Goal: Transaction & Acquisition: Purchase product/service

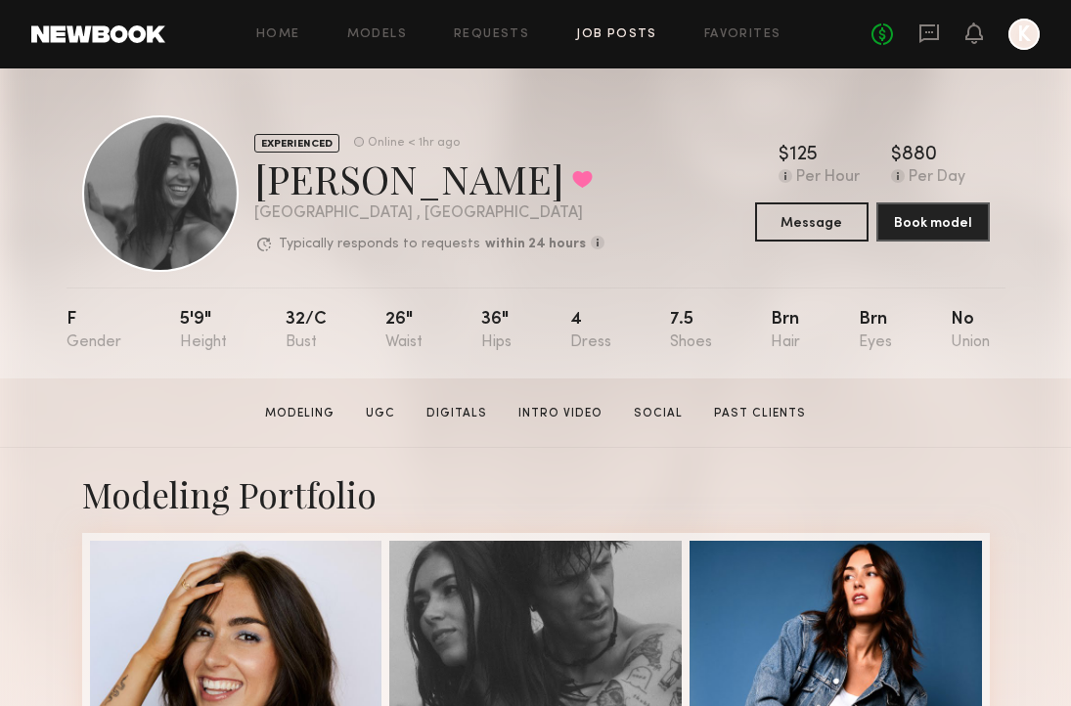
click at [599, 36] on link "Job Posts" at bounding box center [616, 34] width 81 height 13
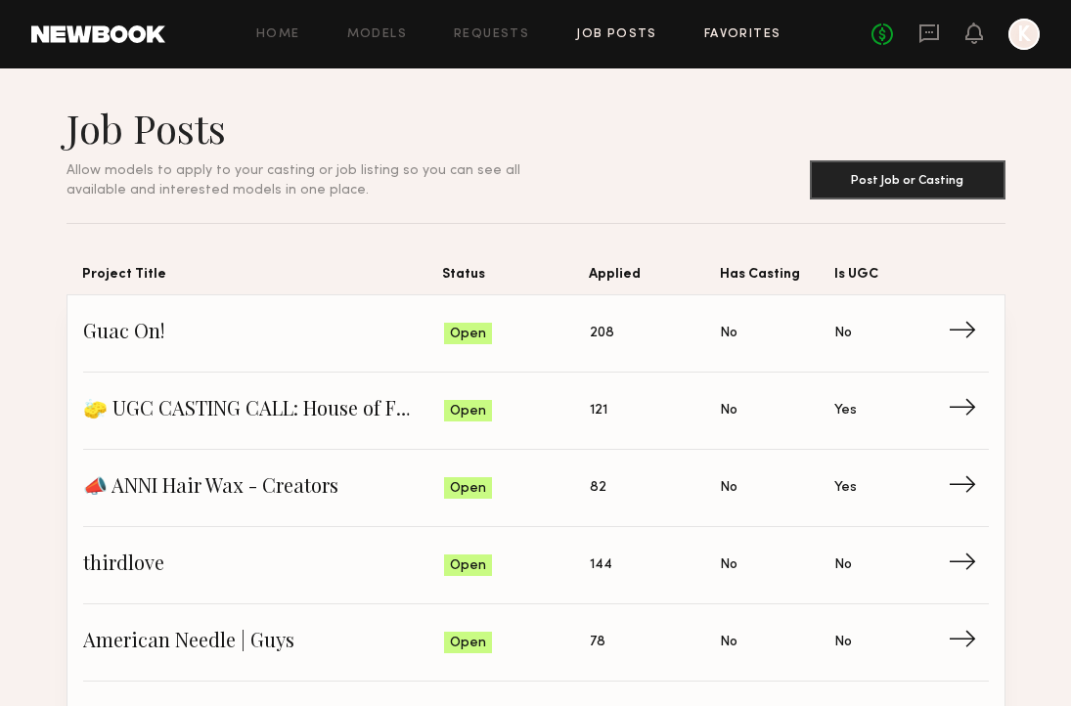
click at [742, 35] on link "Favorites" at bounding box center [742, 34] width 77 height 13
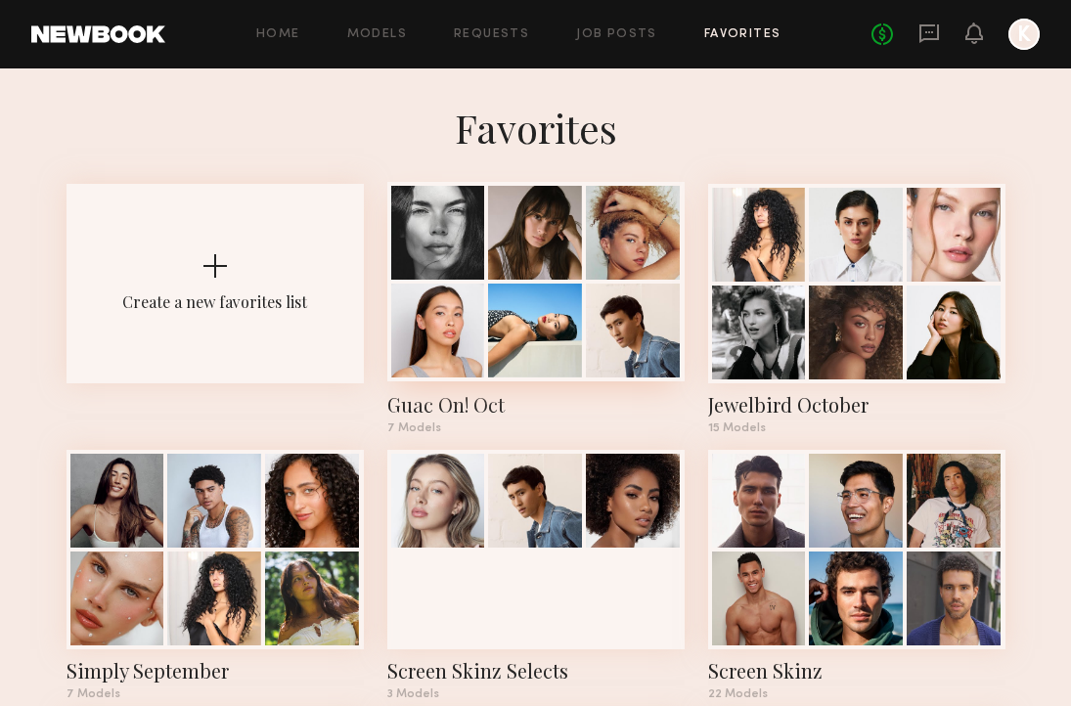
click at [507, 280] on div at bounding box center [535, 282] width 297 height 200
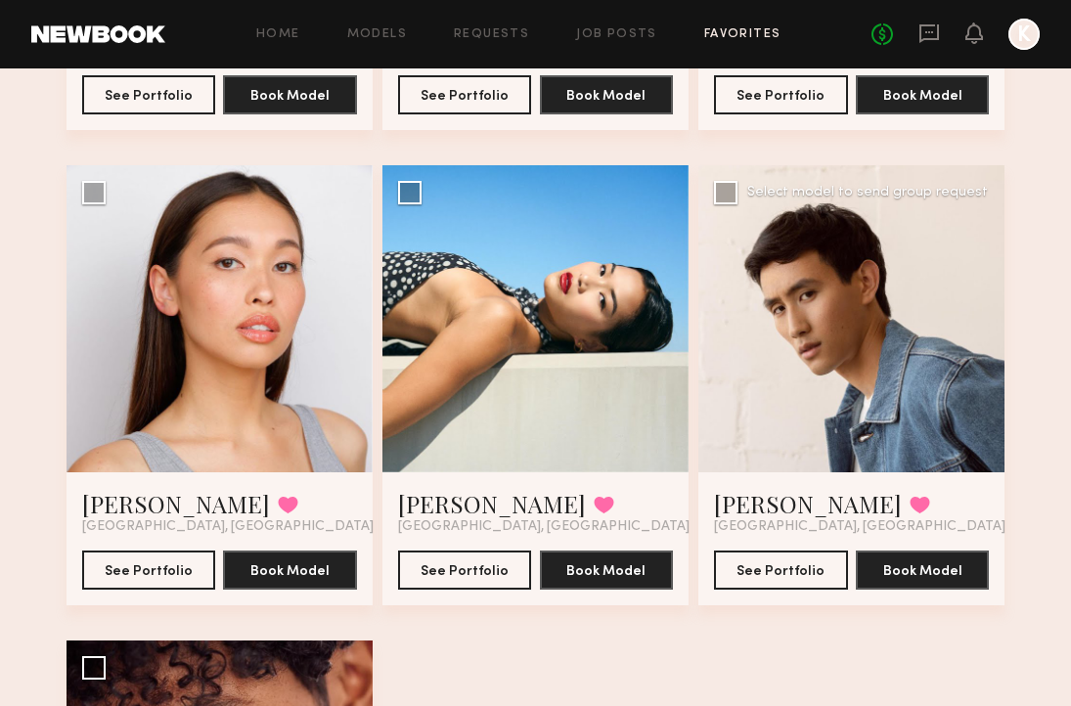
scroll to position [529, 0]
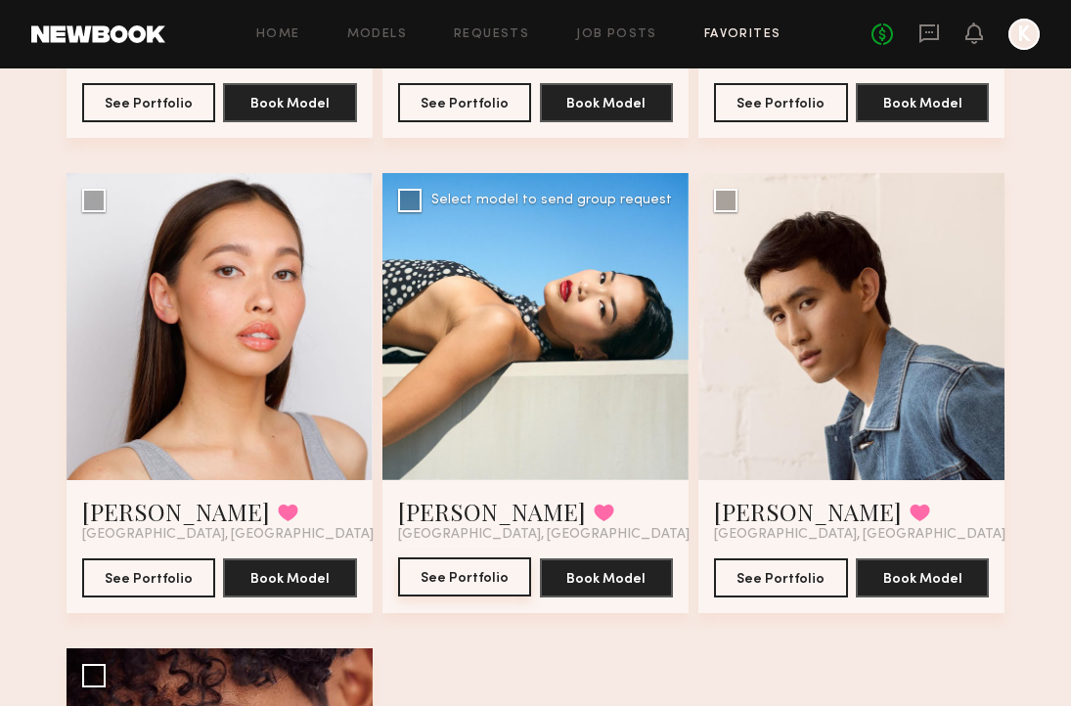
click at [505, 575] on button "See Portfolio" at bounding box center [465, 577] width 134 height 39
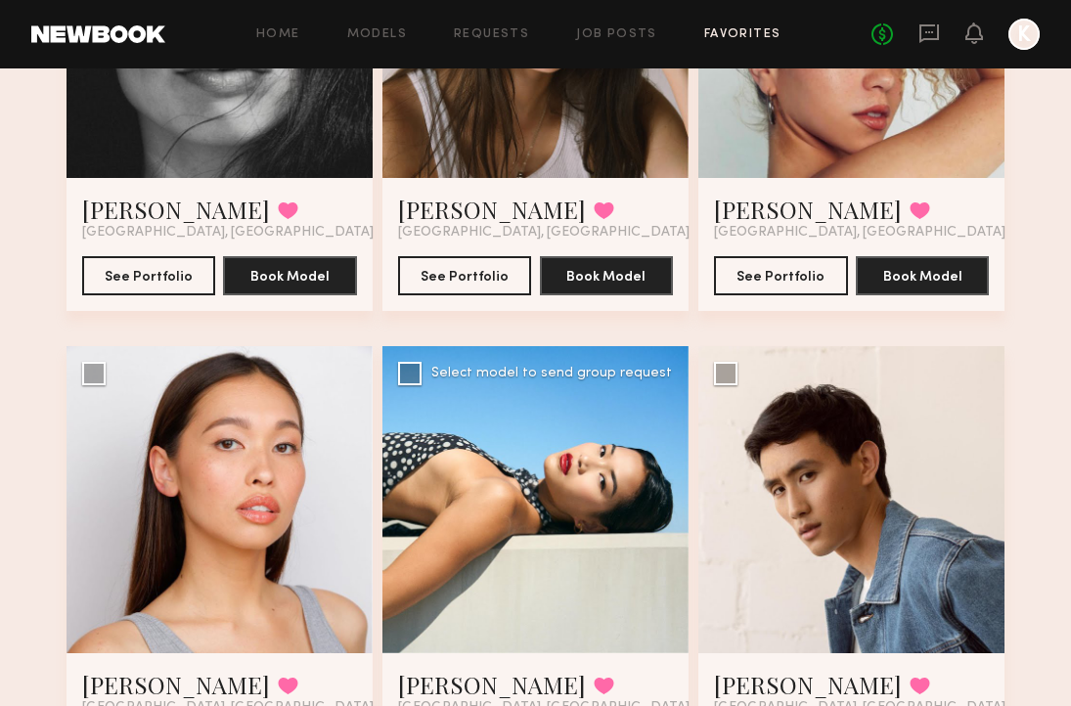
scroll to position [154, 0]
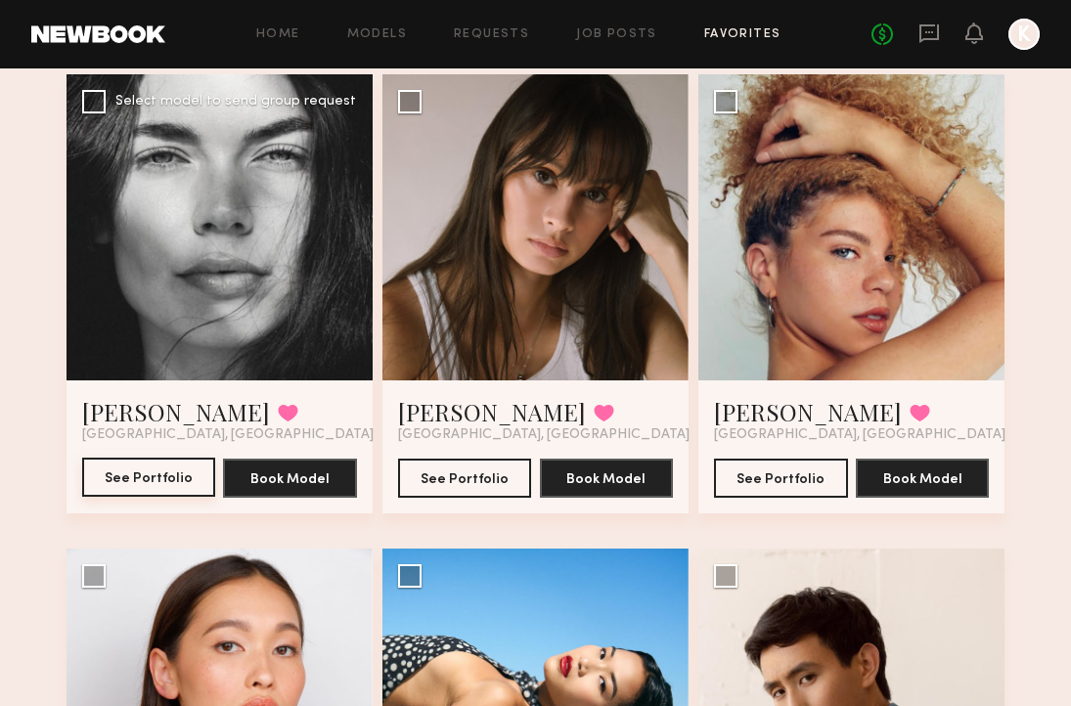
click at [136, 475] on button "See Portfolio" at bounding box center [149, 477] width 134 height 39
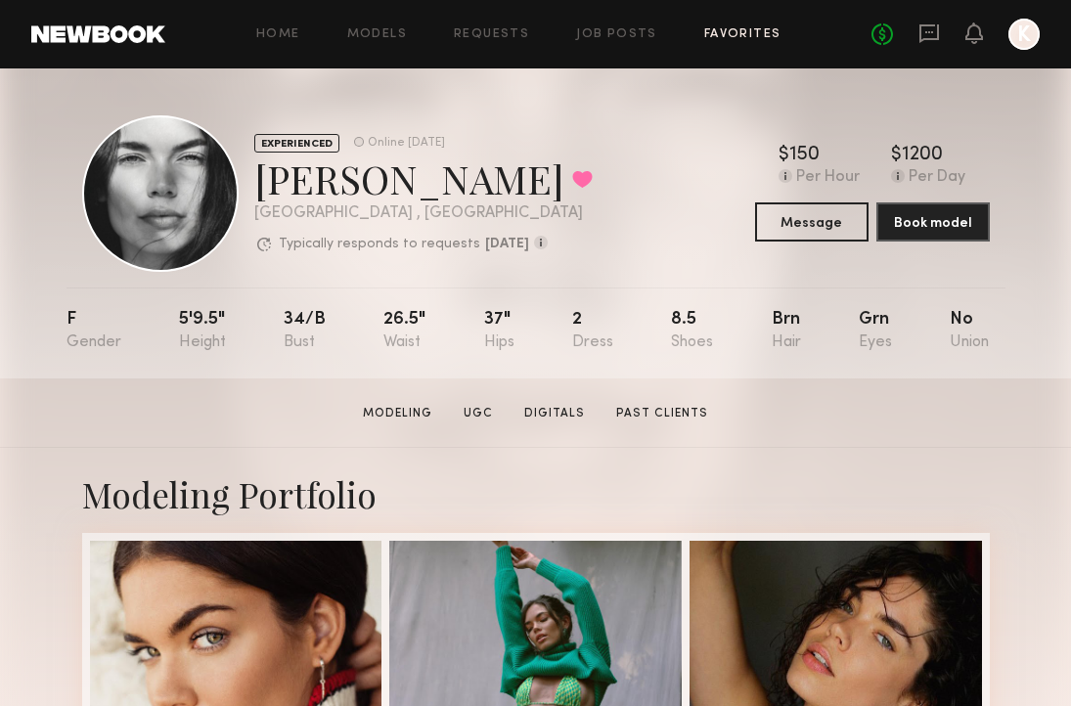
click at [742, 31] on link "Favorites" at bounding box center [742, 34] width 77 height 13
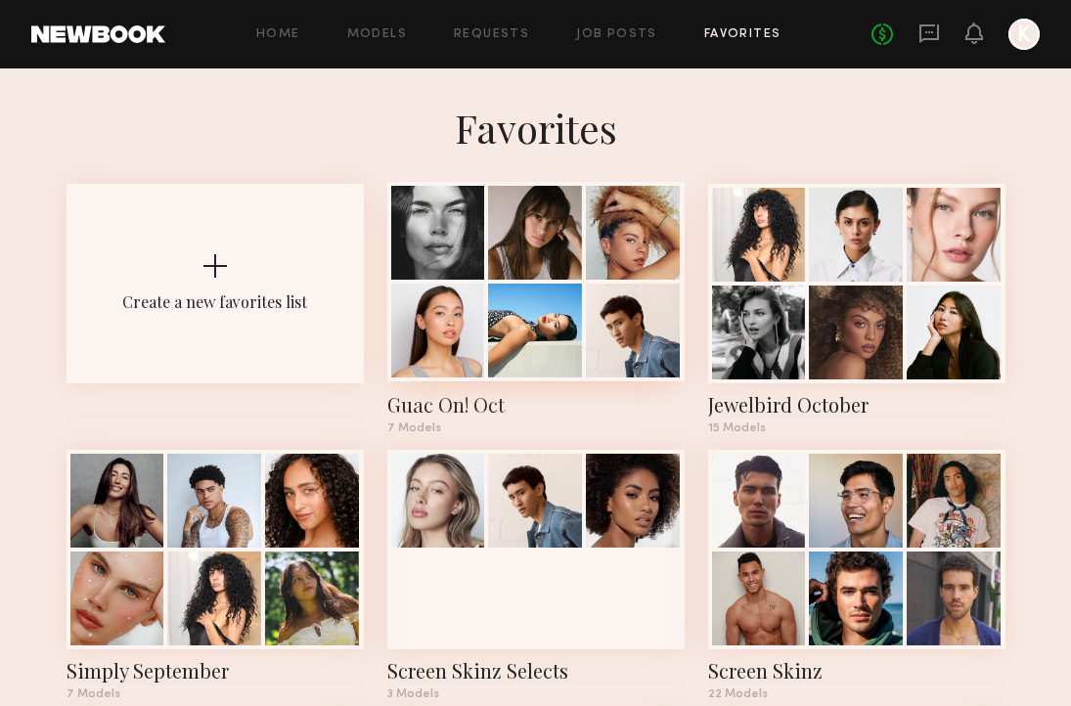
click at [628, 296] on div at bounding box center [633, 331] width 94 height 94
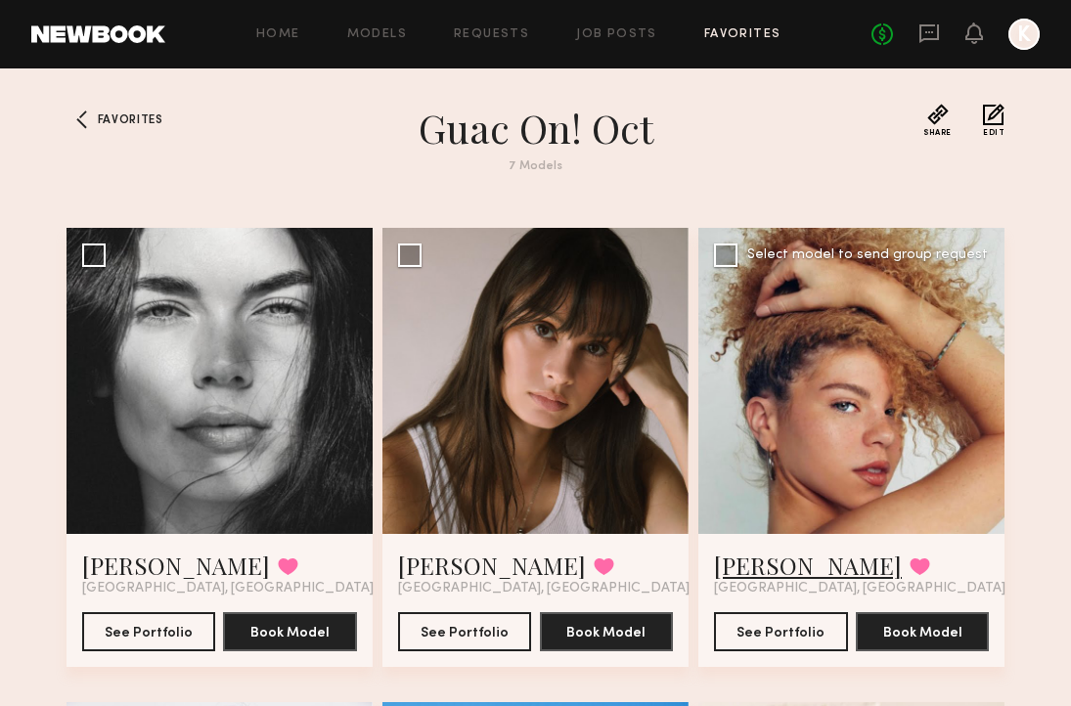
click at [777, 561] on link "Alyssa A." at bounding box center [808, 565] width 188 height 31
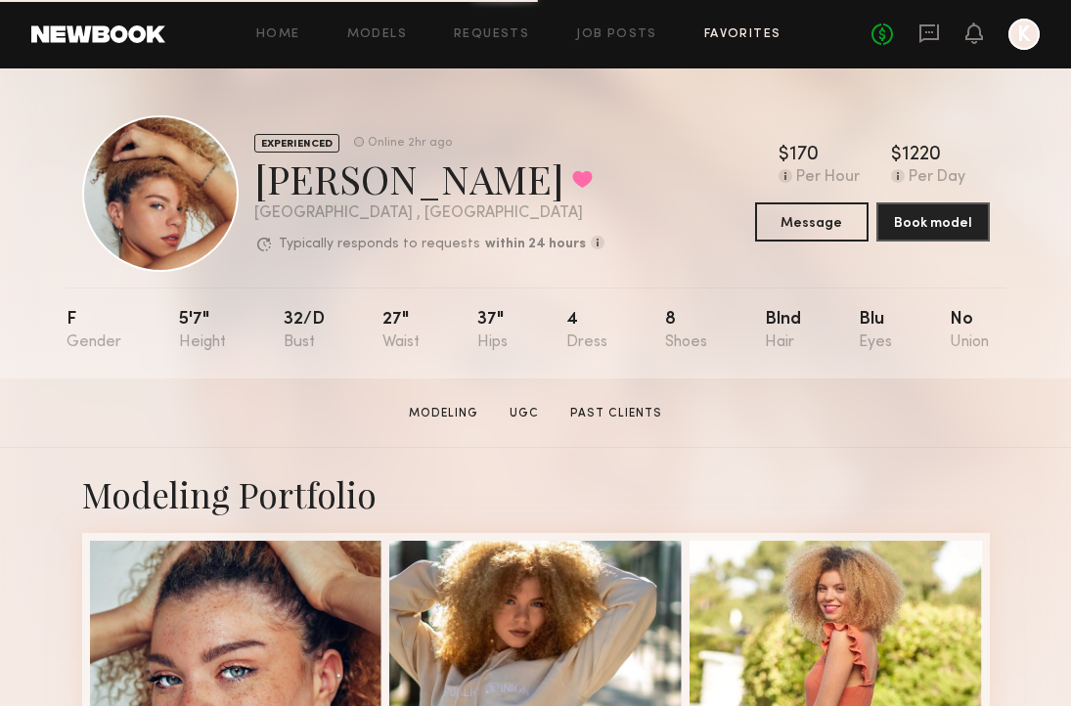
click at [718, 40] on div "Home Models Requests Job Posts Favorites Sign Out No fees up to $5,000 K" at bounding box center [602, 34] width 875 height 31
click at [722, 32] on link "Favorites" at bounding box center [742, 34] width 77 height 13
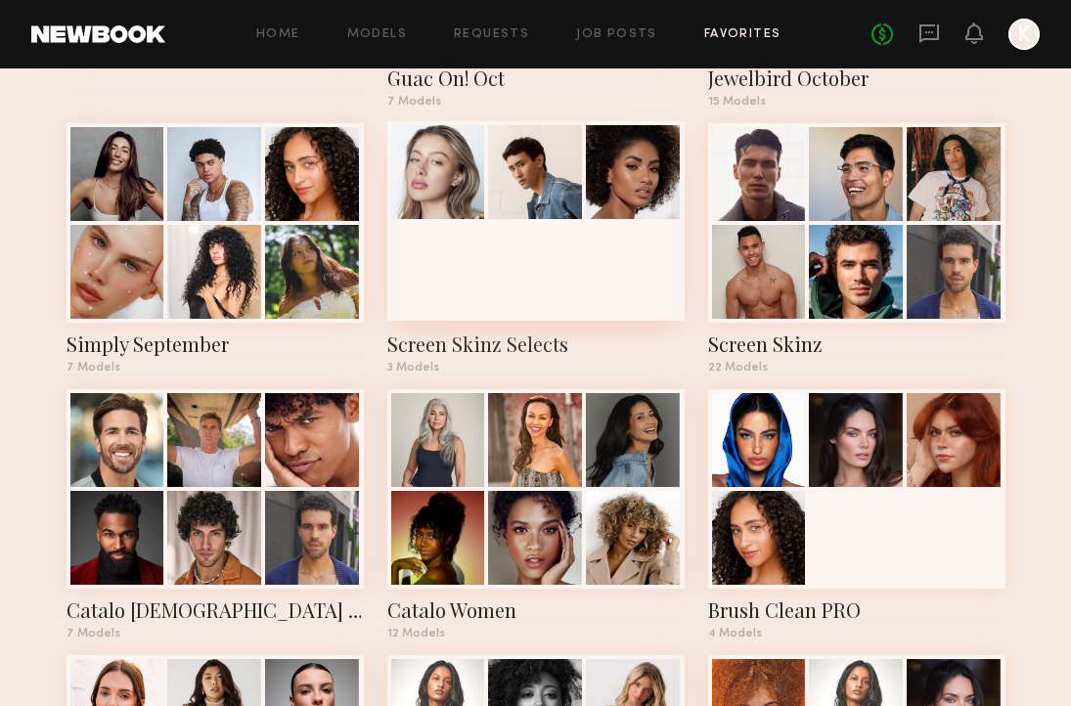
scroll to position [332, 0]
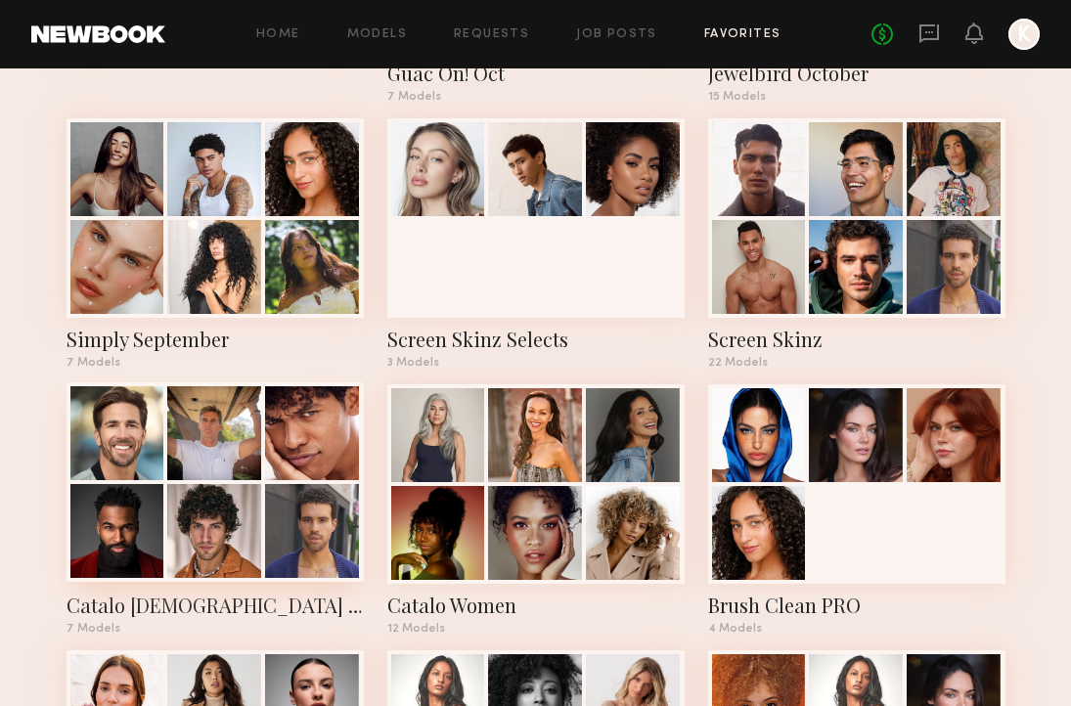
click at [213, 455] on div at bounding box center [214, 433] width 94 height 94
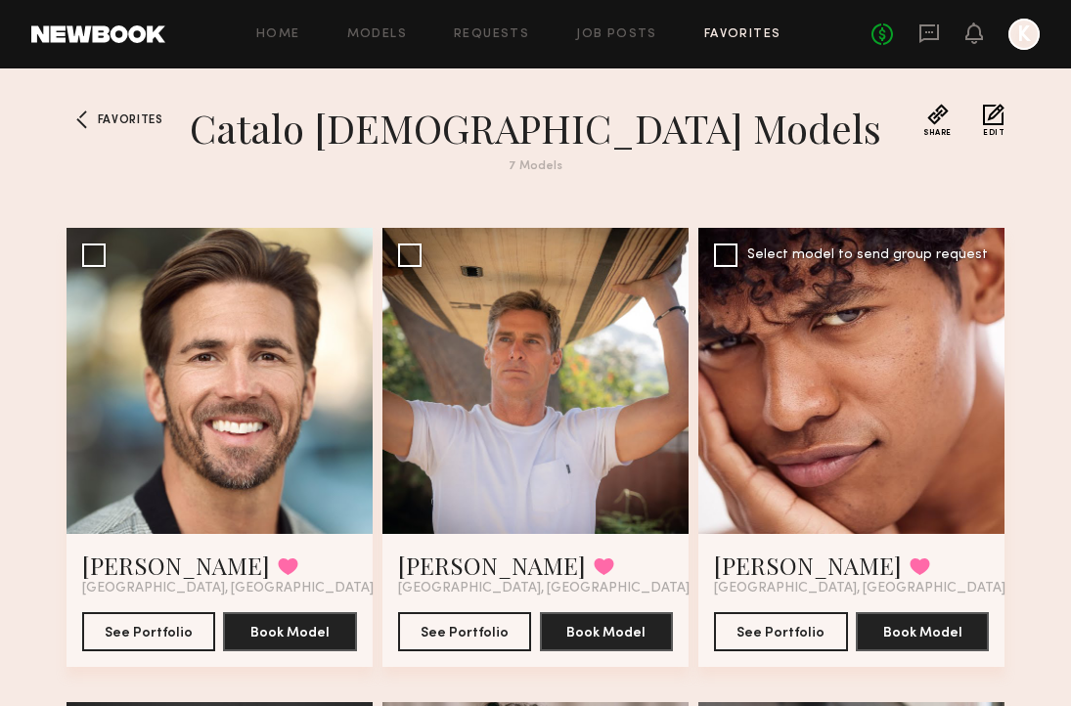
click at [788, 469] on div at bounding box center [851, 381] width 306 height 306
click at [823, 322] on div at bounding box center [851, 381] width 306 height 306
click at [806, 635] on button "See Portfolio" at bounding box center [781, 630] width 134 height 39
click at [729, 38] on link "Favorites" at bounding box center [742, 34] width 77 height 13
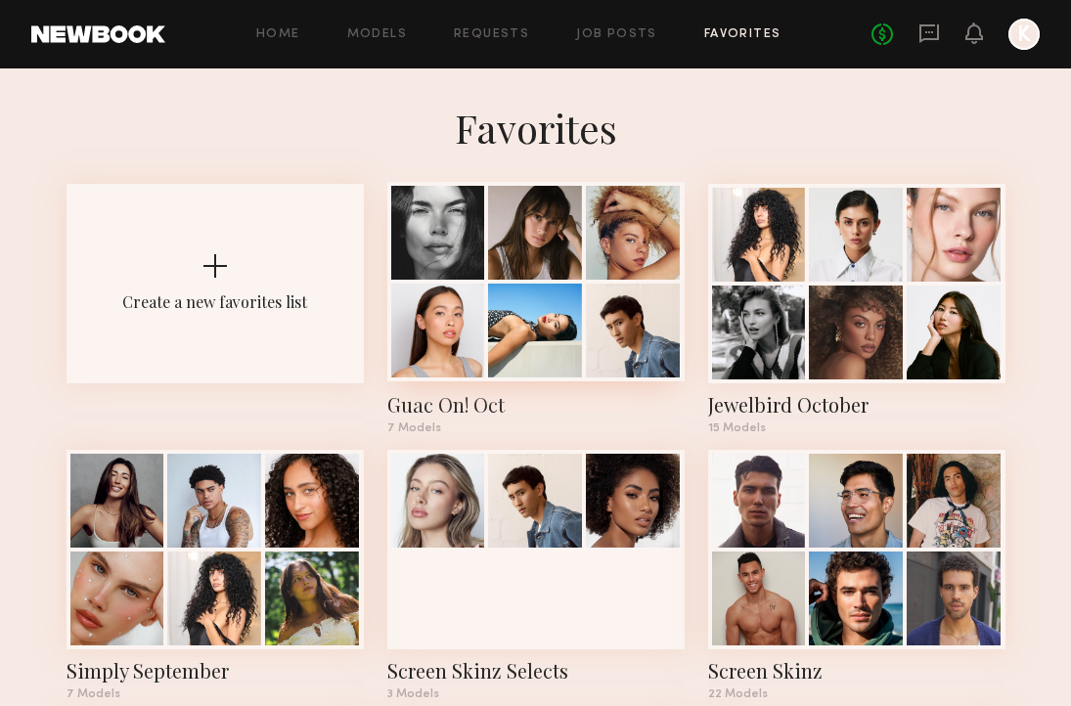
click at [582, 293] on div at bounding box center [535, 331] width 94 height 94
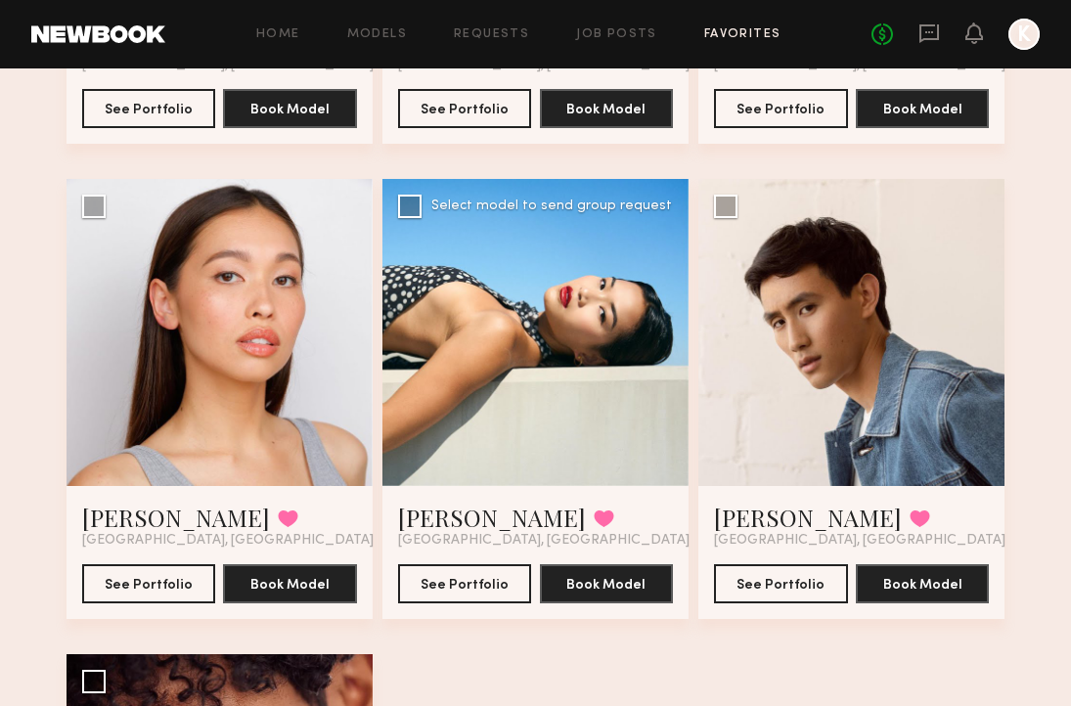
scroll to position [521, 0]
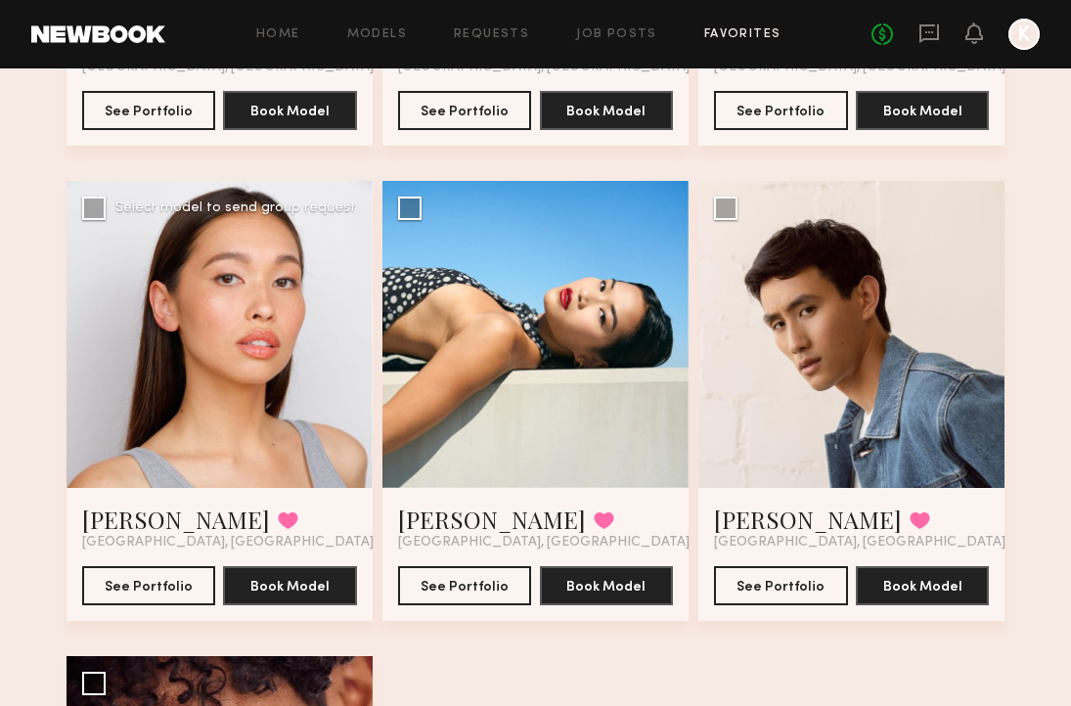
click at [255, 390] on div at bounding box center [220, 334] width 306 height 306
click at [103, 584] on button "See Portfolio" at bounding box center [149, 584] width 134 height 39
click at [439, 577] on button "See Portfolio" at bounding box center [465, 584] width 134 height 39
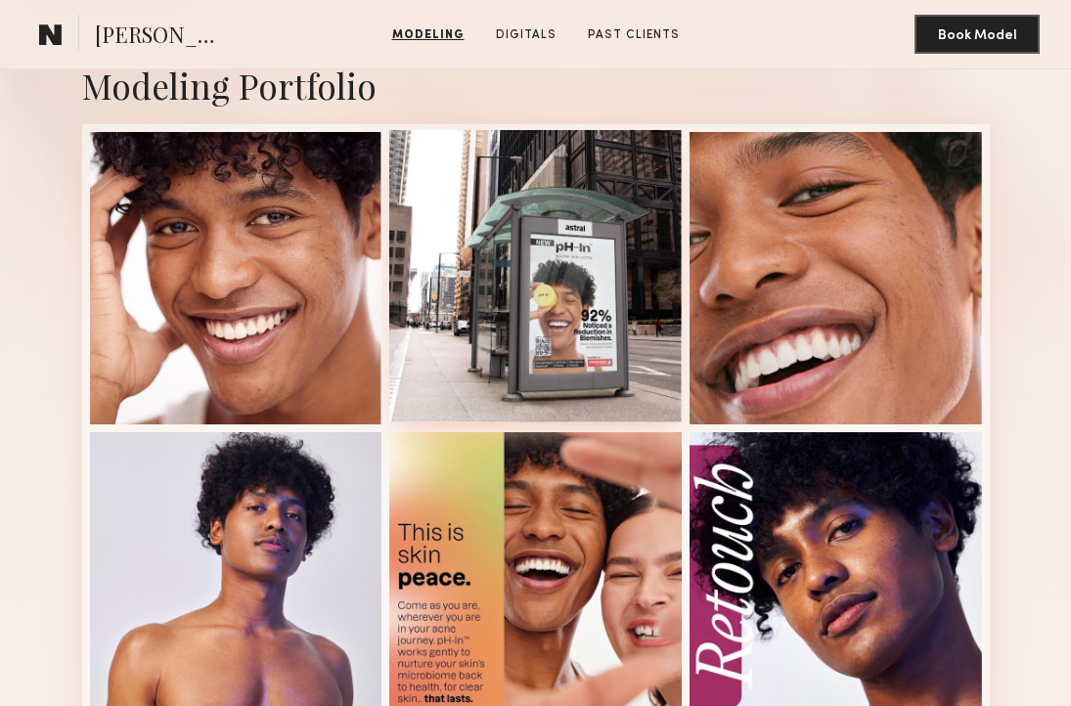
scroll to position [415, 0]
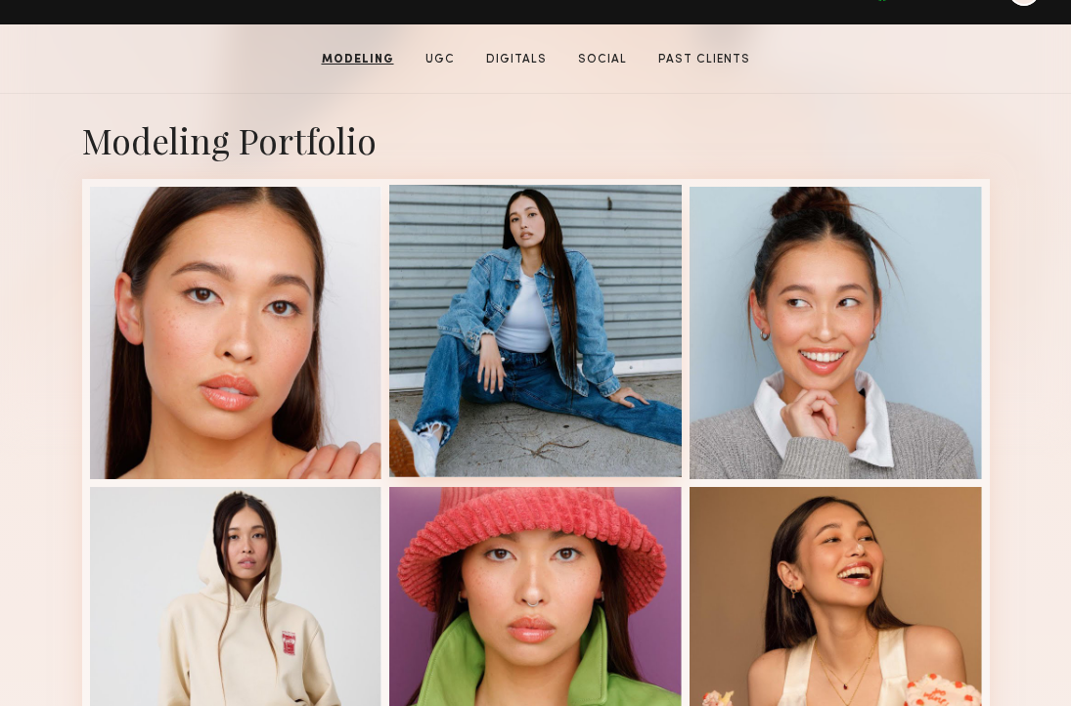
scroll to position [356, 0]
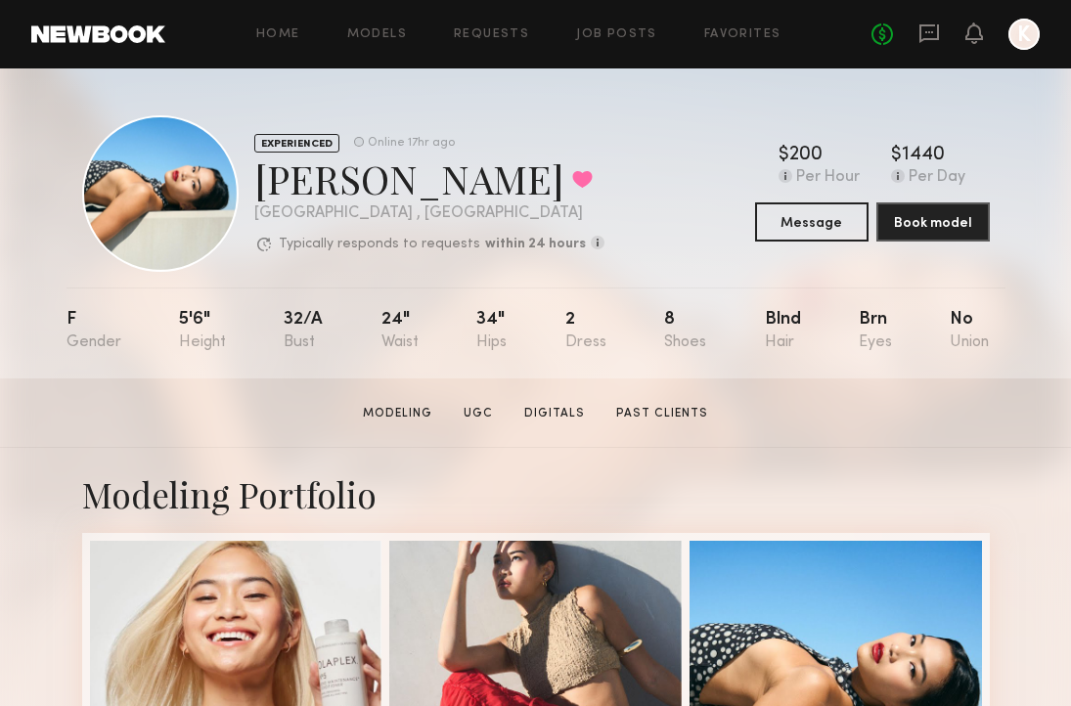
scroll to position [510, 0]
